Goal: Navigation & Orientation: Find specific page/section

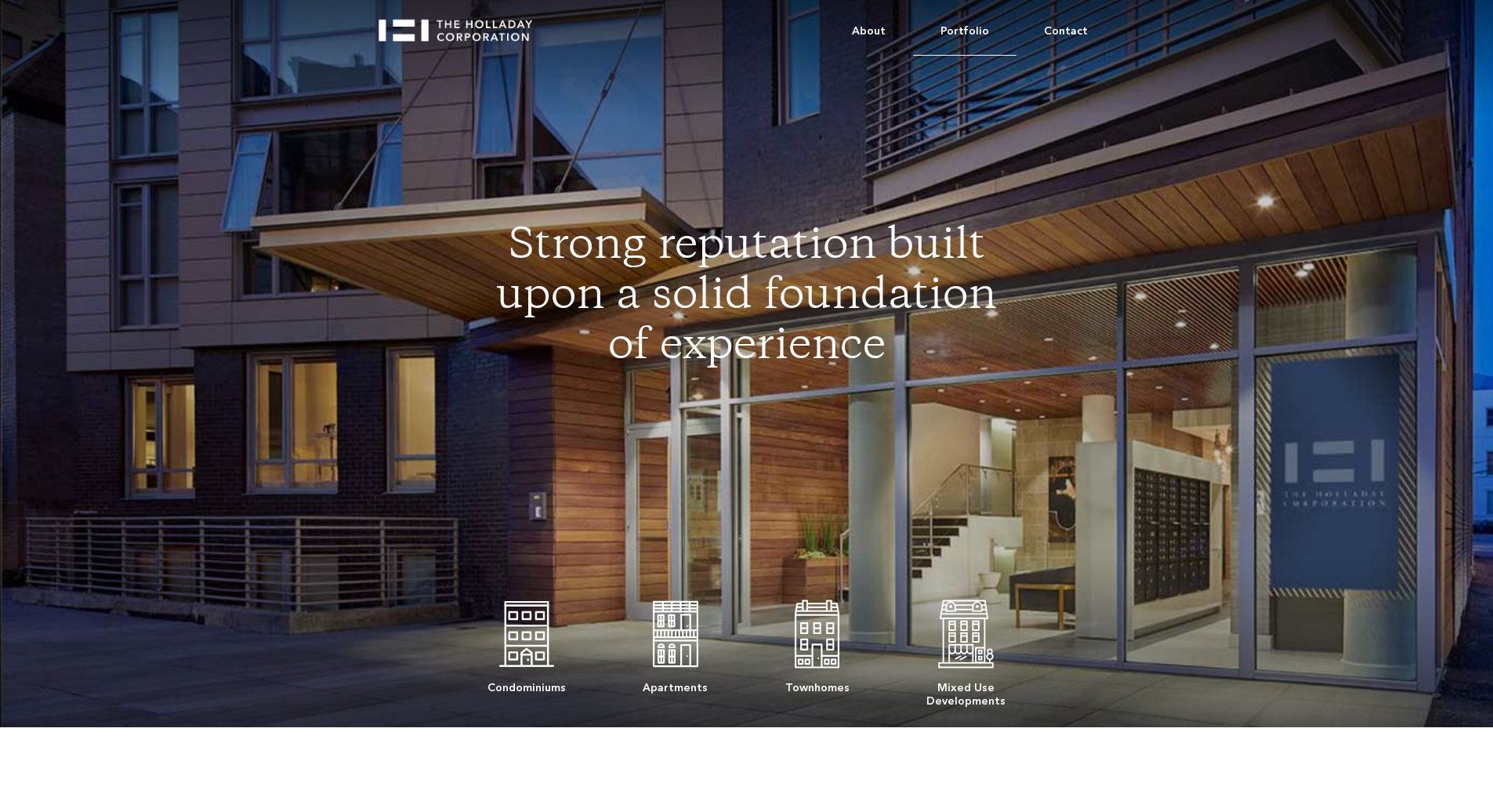
click at [965, 27] on link "Portfolio" at bounding box center [964, 32] width 103 height 48
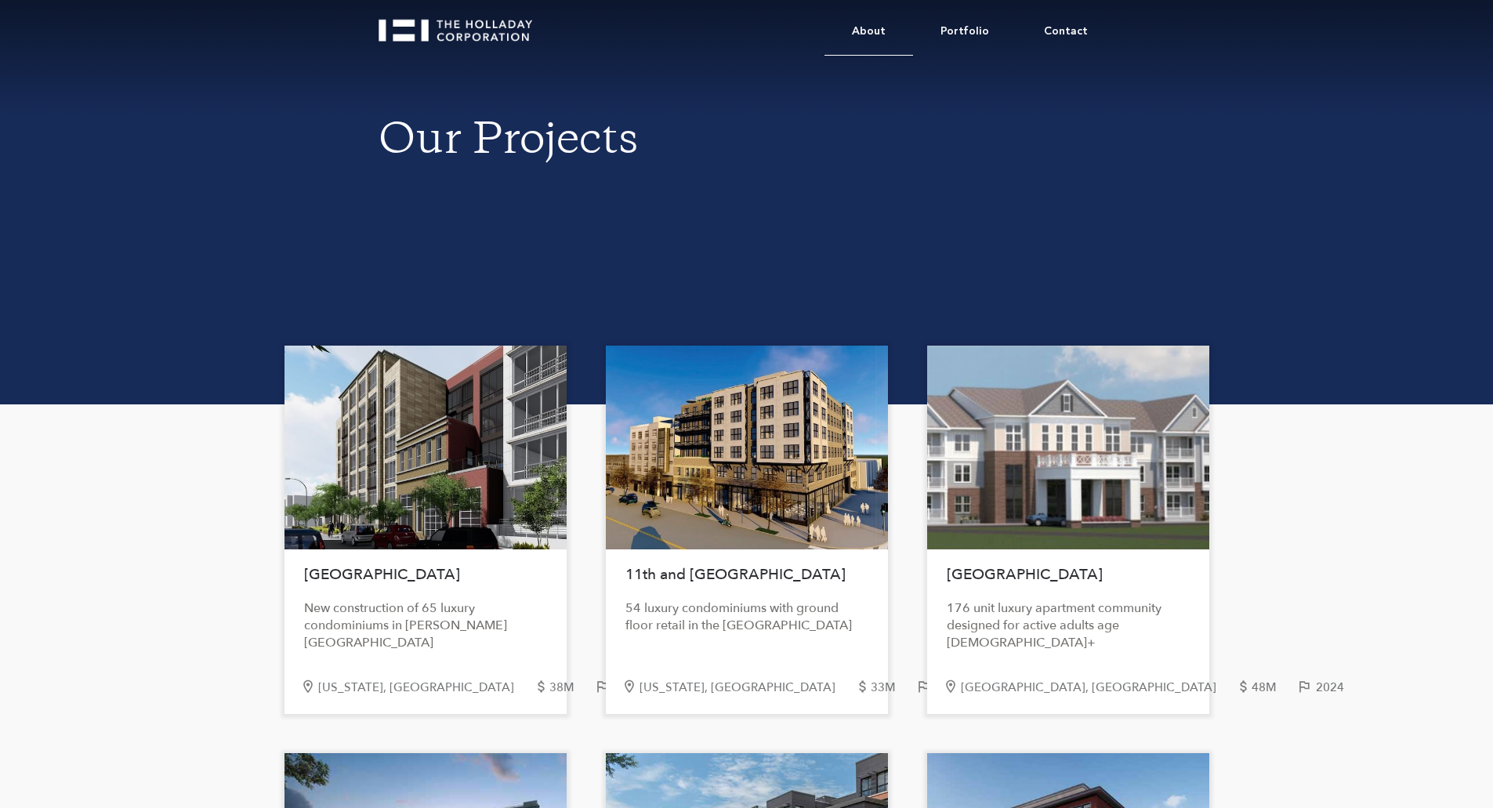
click at [893, 31] on link "About" at bounding box center [868, 32] width 89 height 48
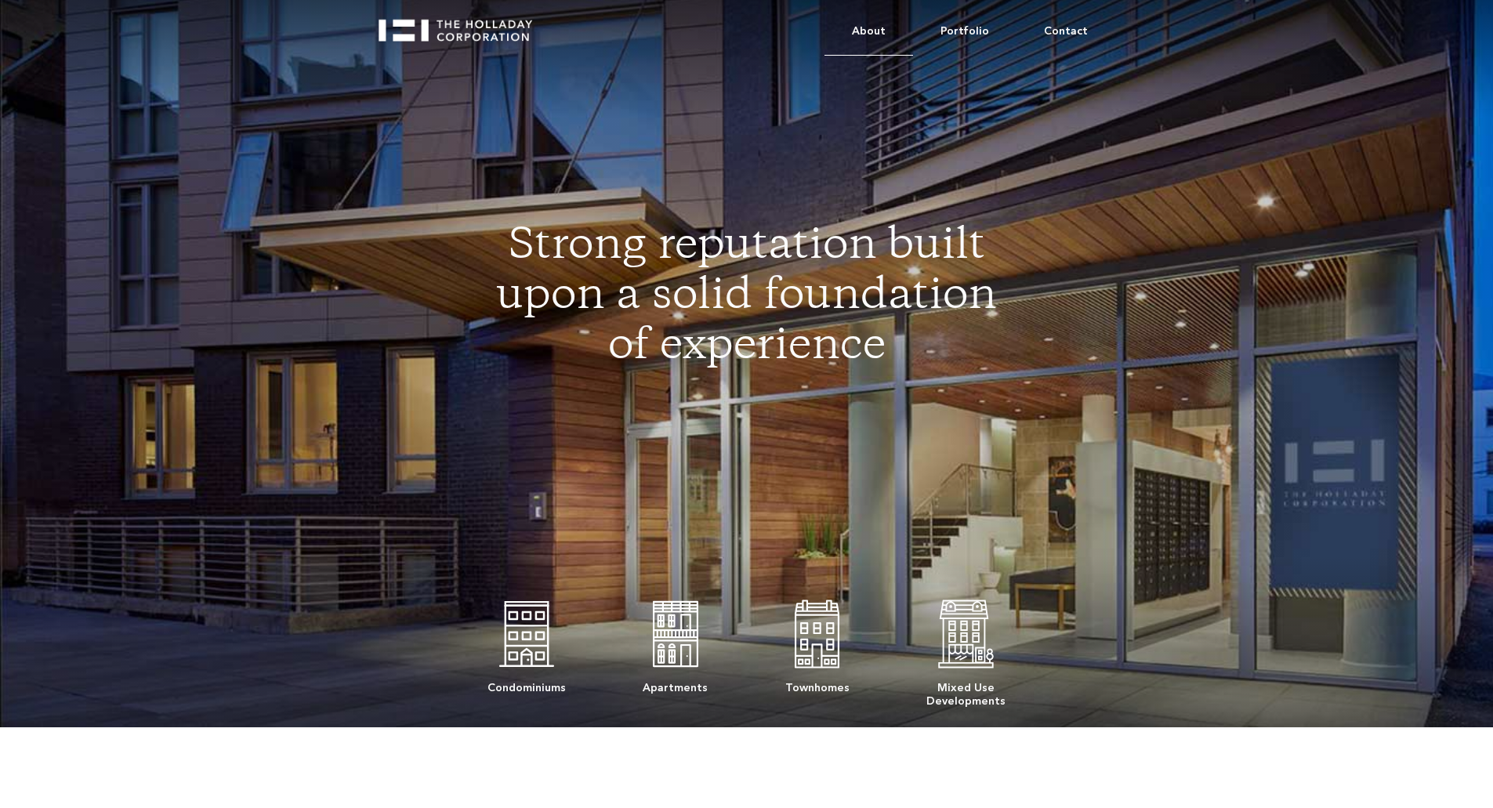
click at [891, 34] on link "About" at bounding box center [868, 32] width 89 height 48
